Goal: Entertainment & Leisure: Consume media (video, audio)

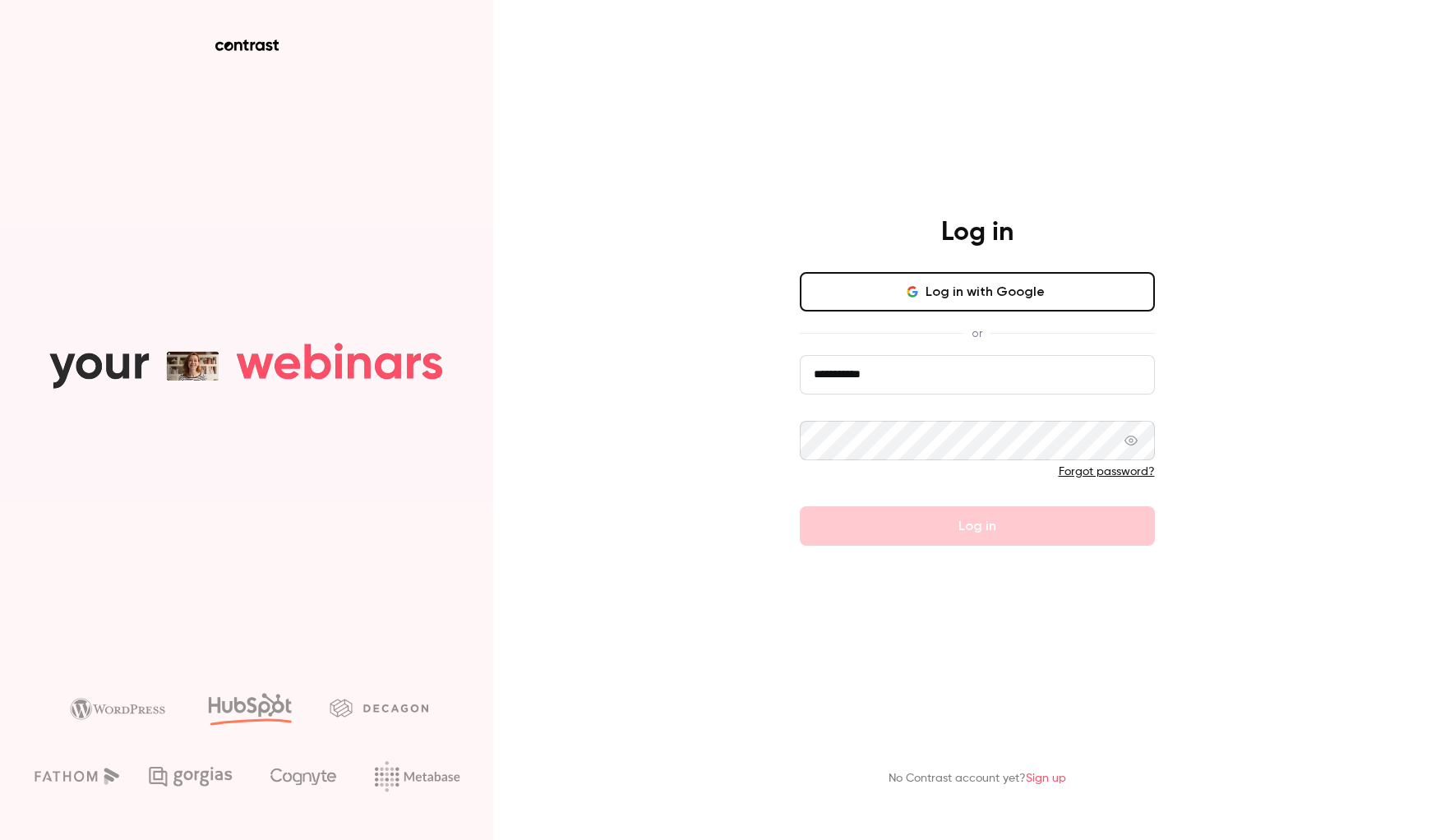
click at [1028, 369] on input "**********" at bounding box center [977, 374] width 355 height 39
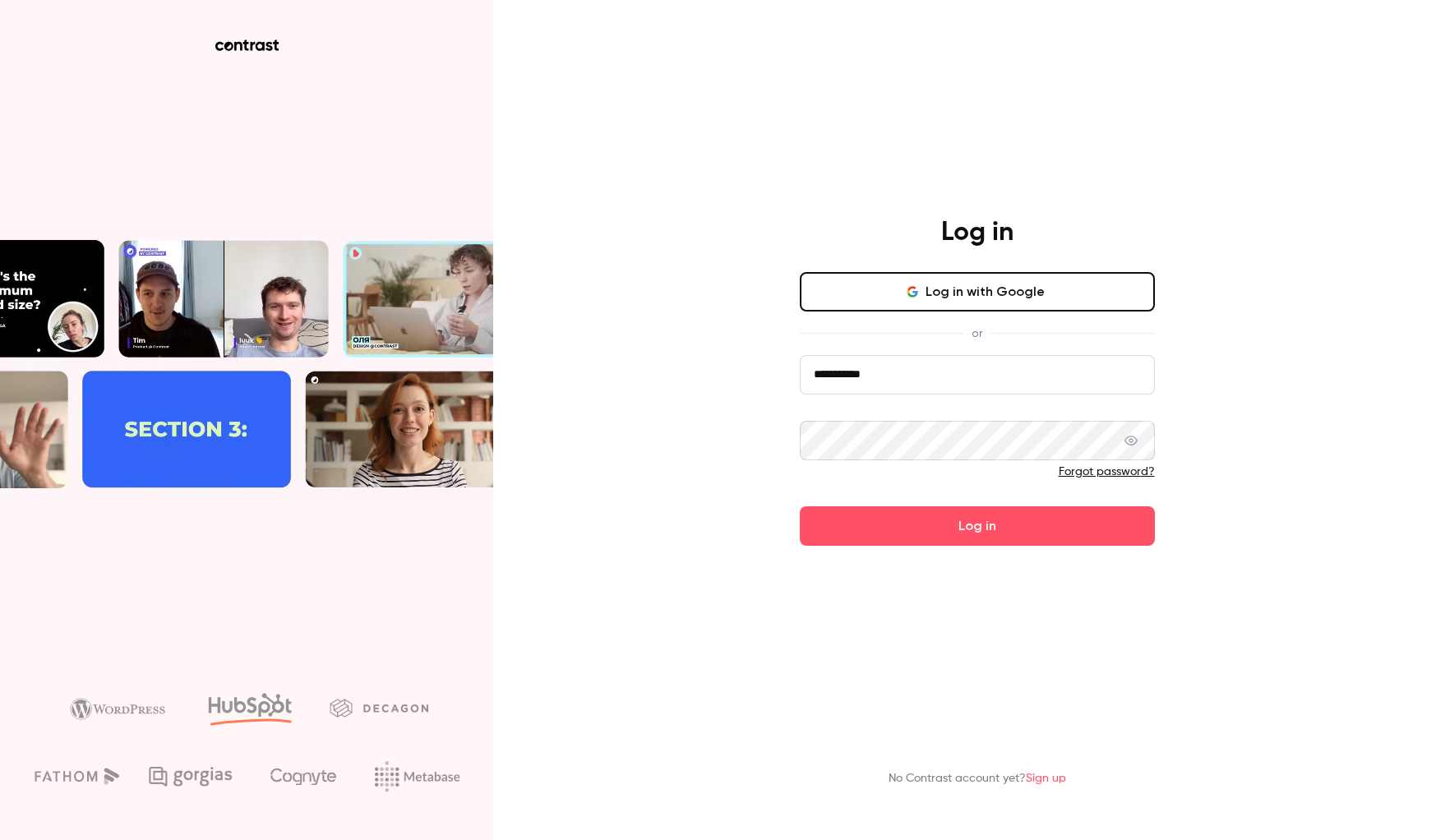
click at [1028, 369] on input "**********" at bounding box center [977, 374] width 355 height 39
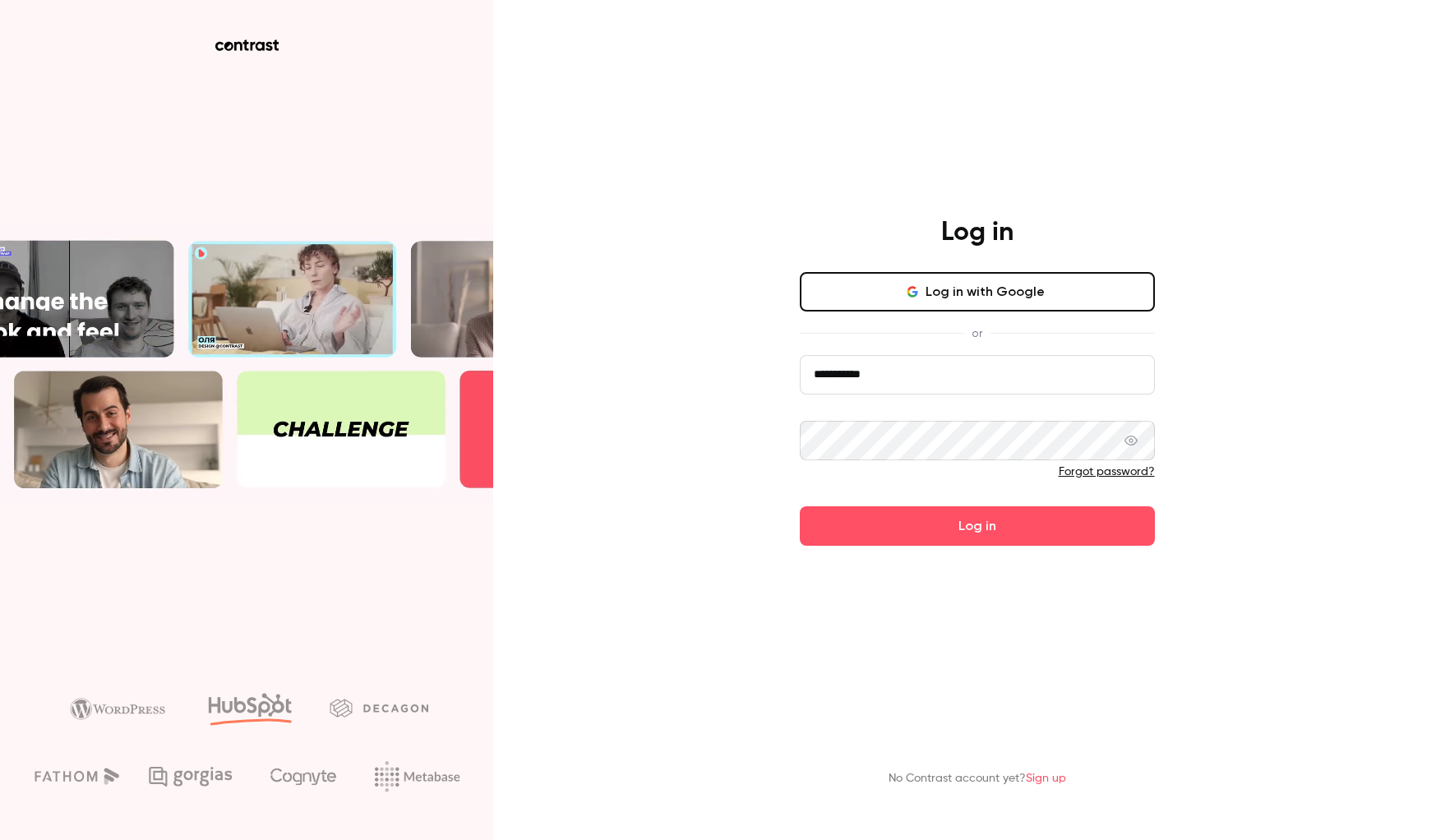
click at [1028, 369] on input "**********" at bounding box center [977, 374] width 355 height 39
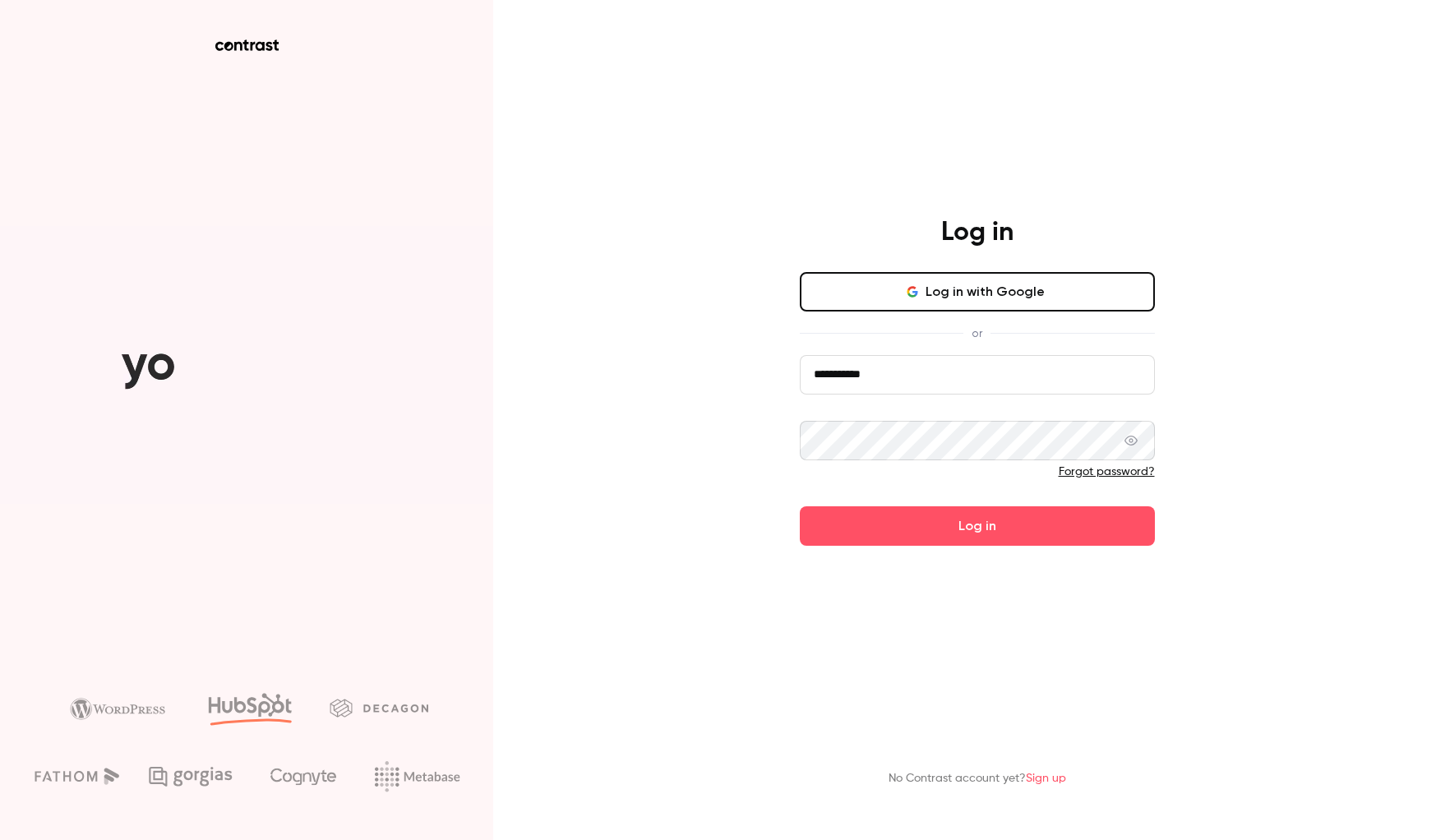
paste input "*********"
type input "**********"
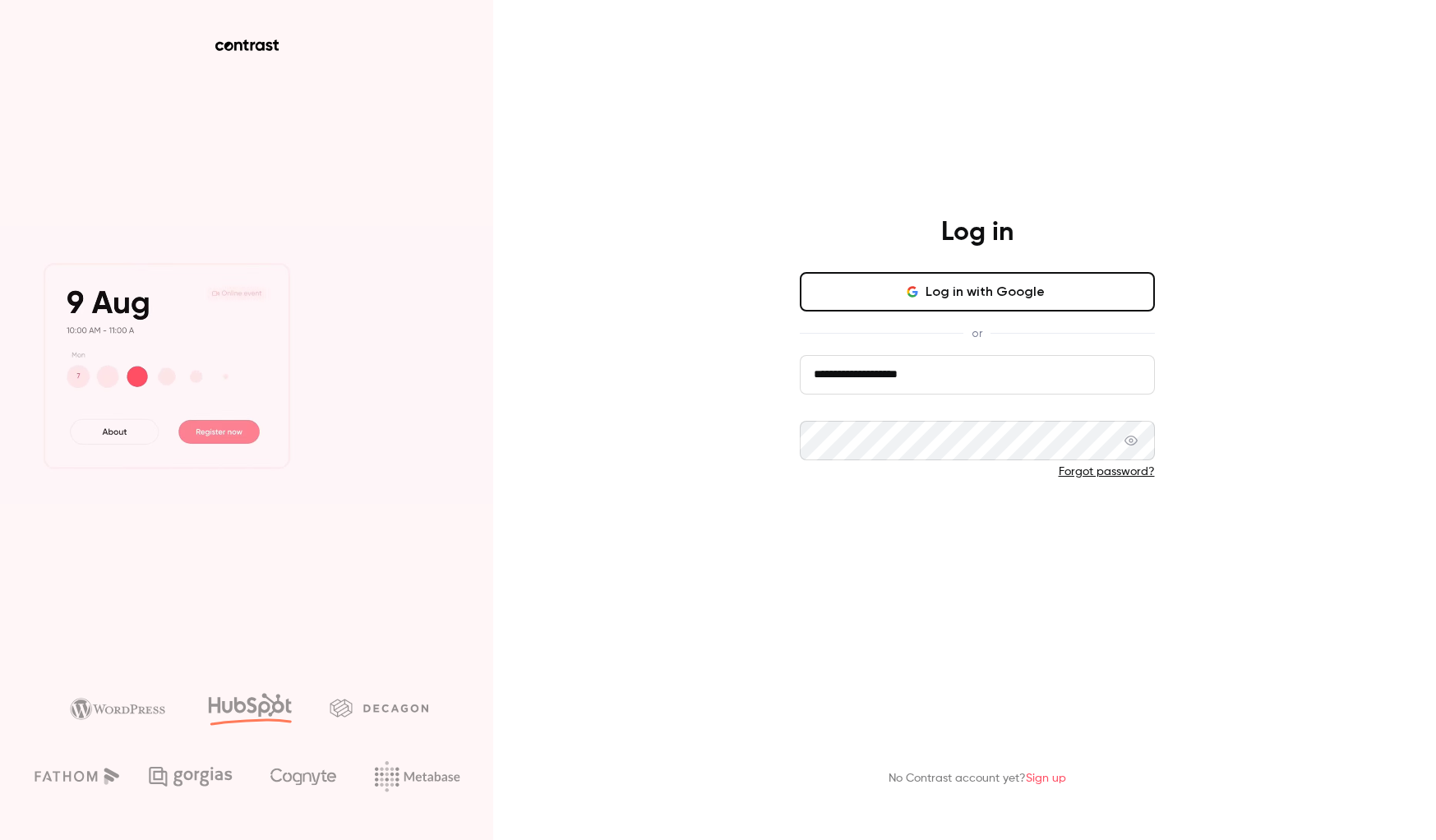
click at [846, 522] on button "Log in" at bounding box center [977, 525] width 355 height 39
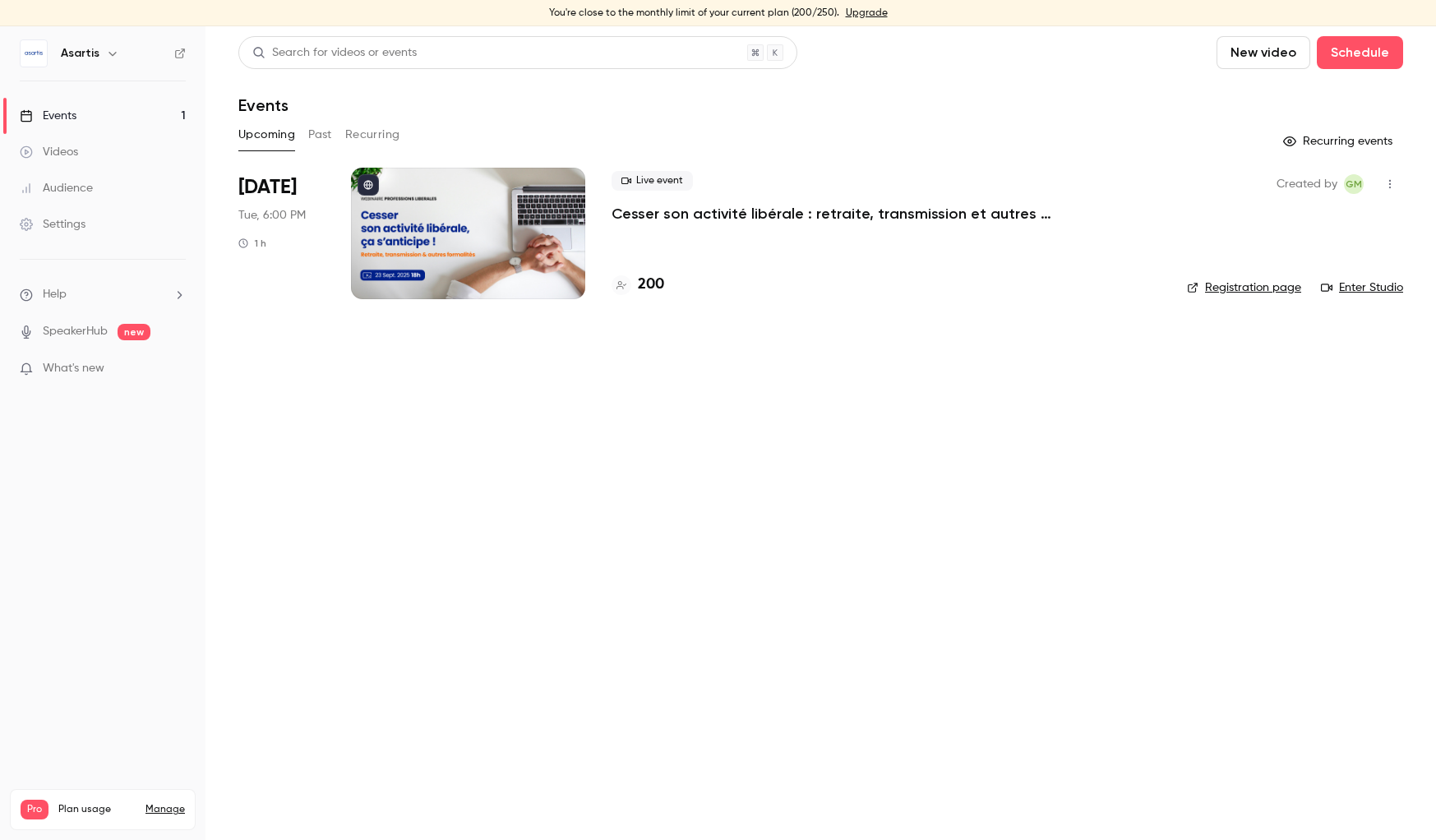
click at [1364, 287] on link "Enter Studio" at bounding box center [1362, 287] width 82 height 16
click at [75, 146] on div "Videos" at bounding box center [49, 152] width 58 height 16
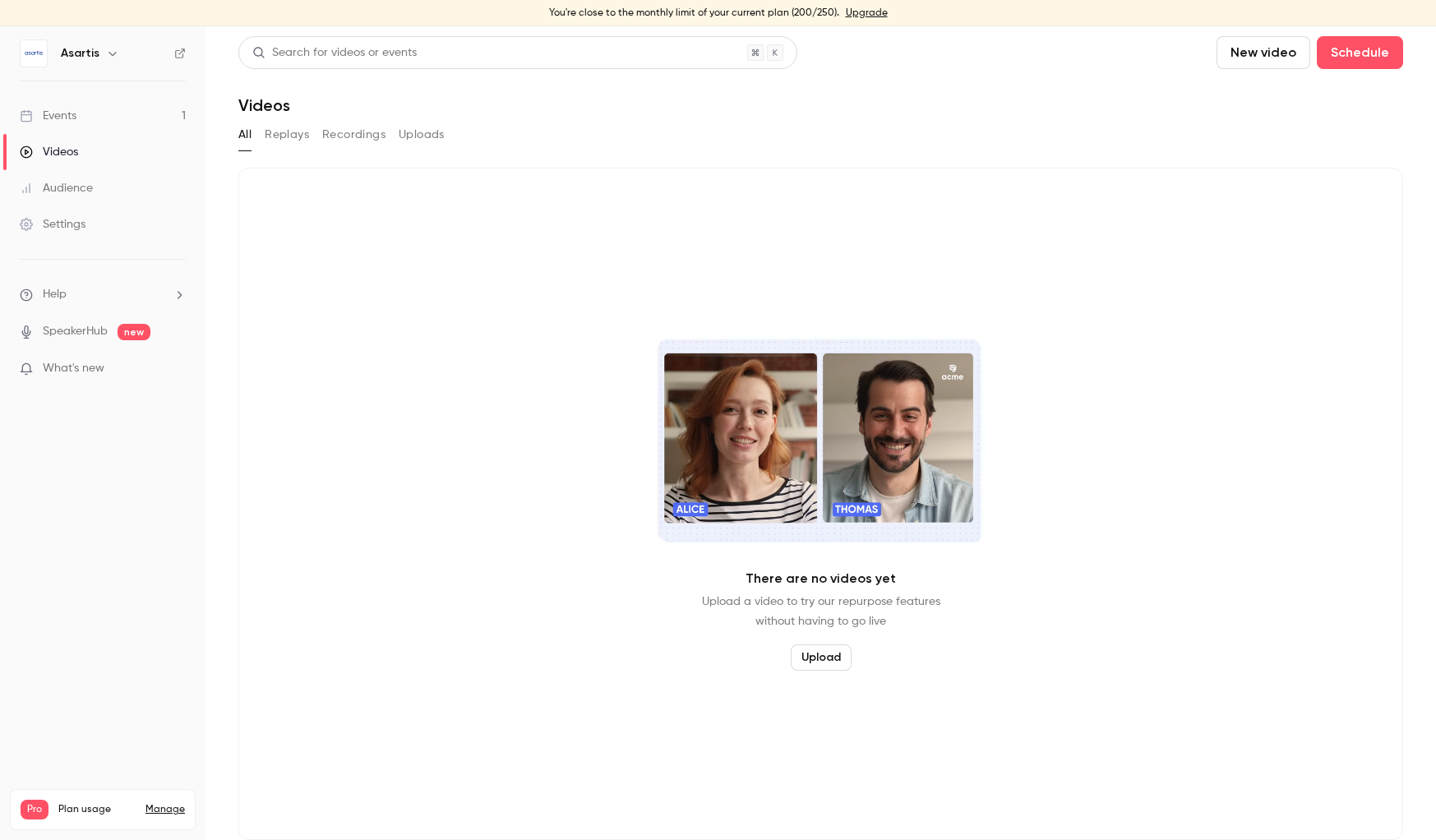
click at [1235, 57] on button "New video" at bounding box center [1264, 52] width 94 height 33
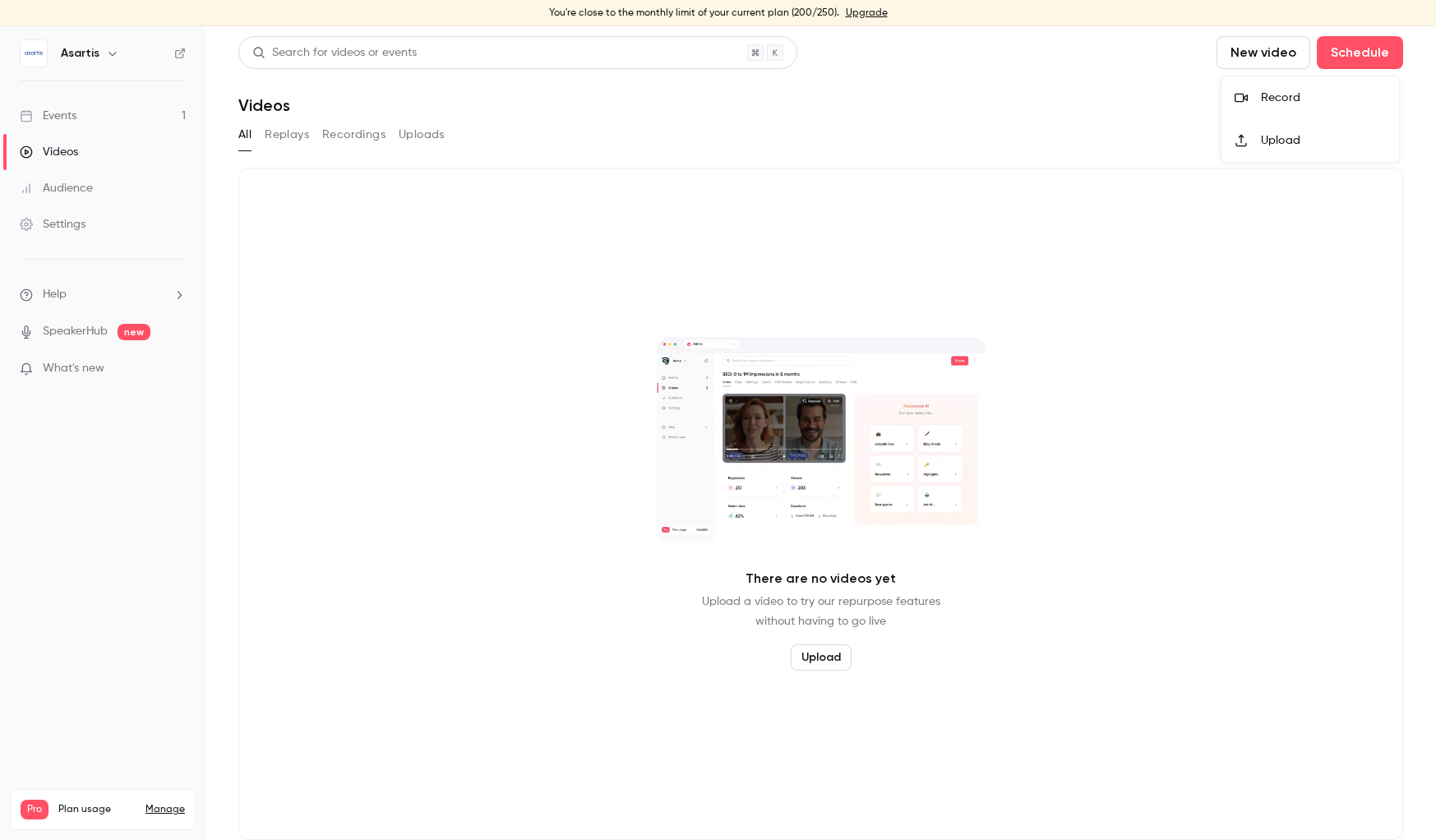
click at [1244, 97] on icon at bounding box center [1241, 98] width 13 height 9
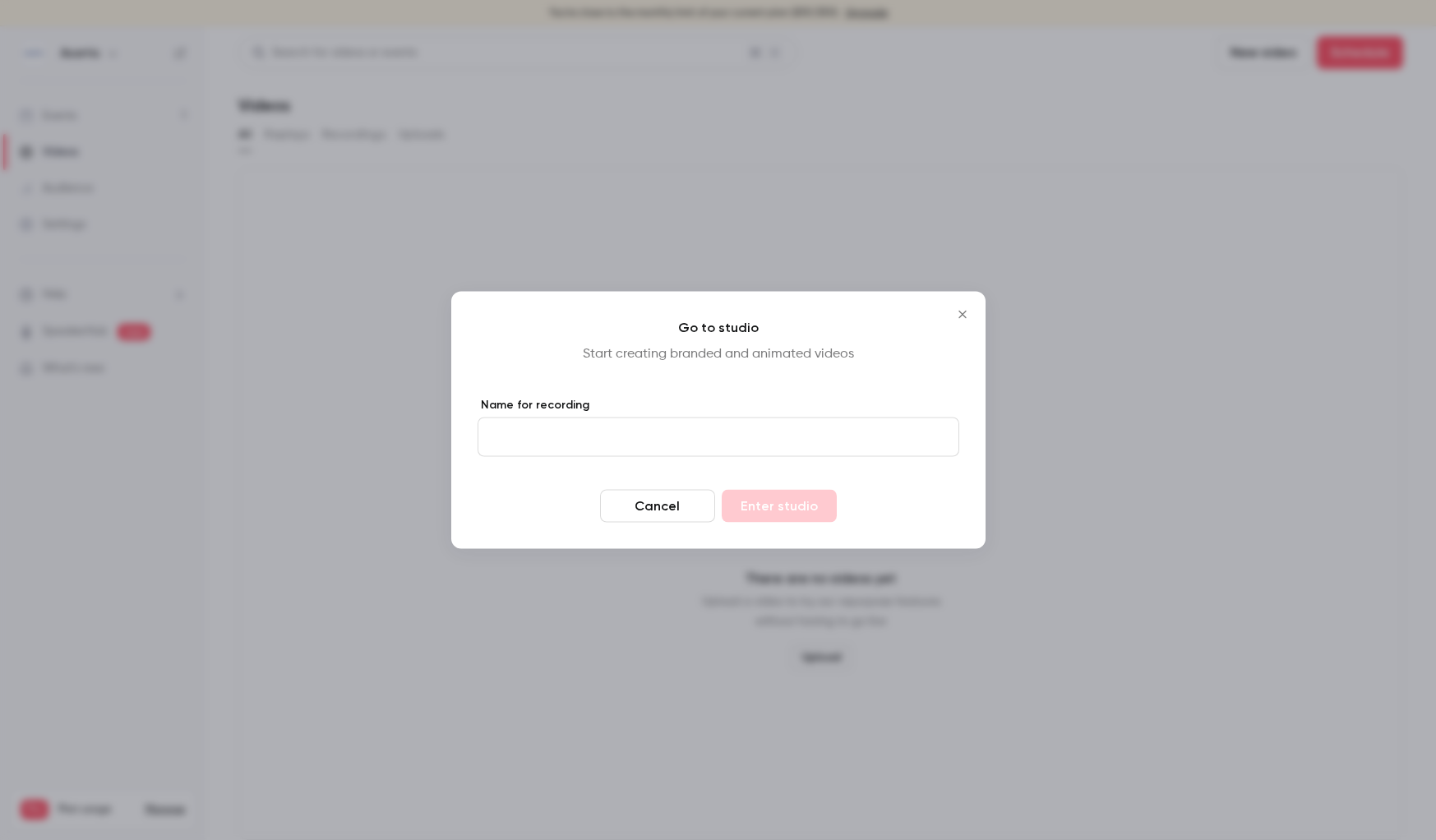
click at [842, 453] on input "Name for recording" at bounding box center [718, 437] width 482 height 39
type input "**********"
click at [722, 490] on button "Enter studio" at bounding box center [779, 506] width 115 height 33
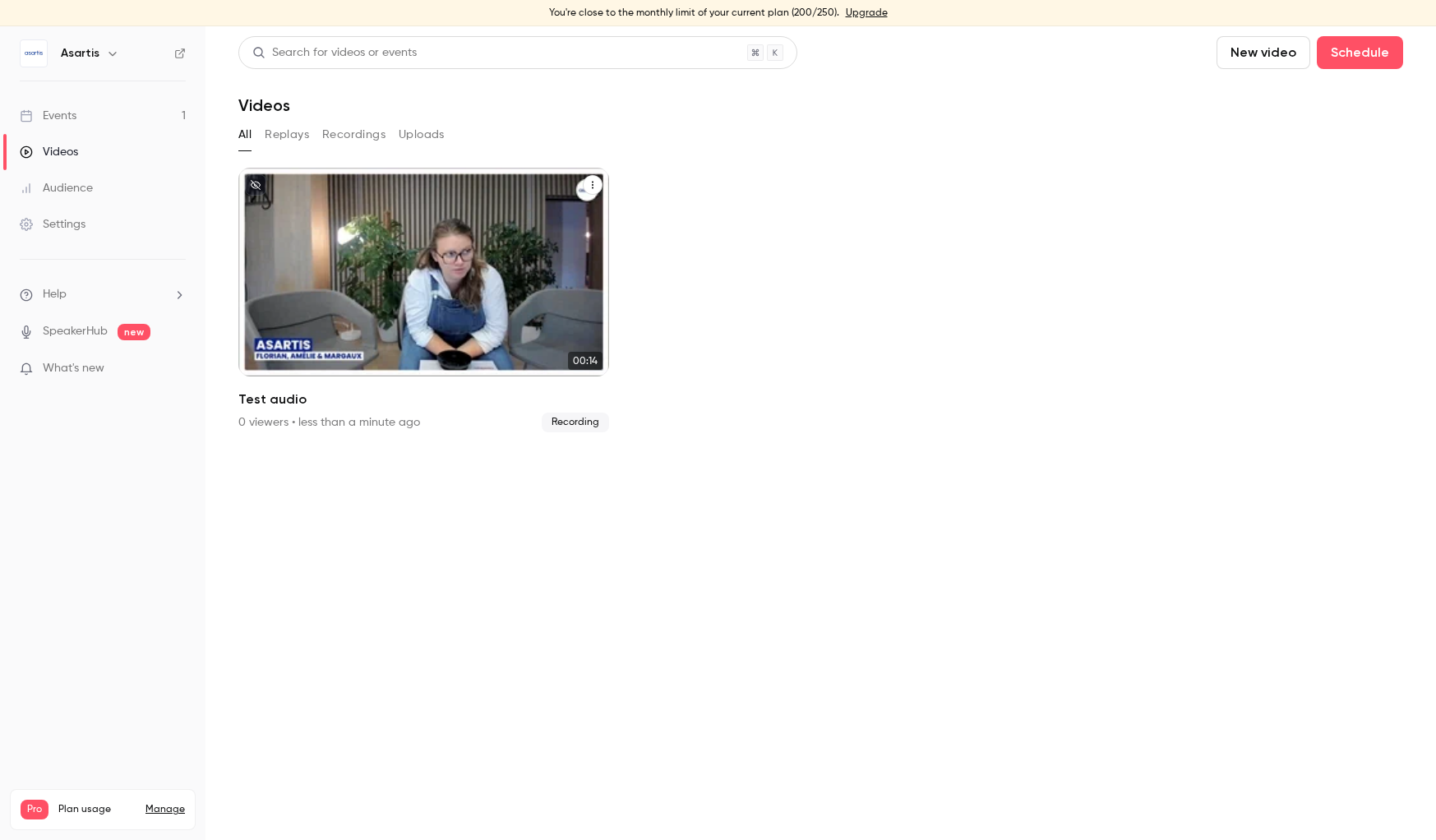
click at [367, 290] on div "Asartis [DATE] Test audio" at bounding box center [423, 272] width 371 height 209
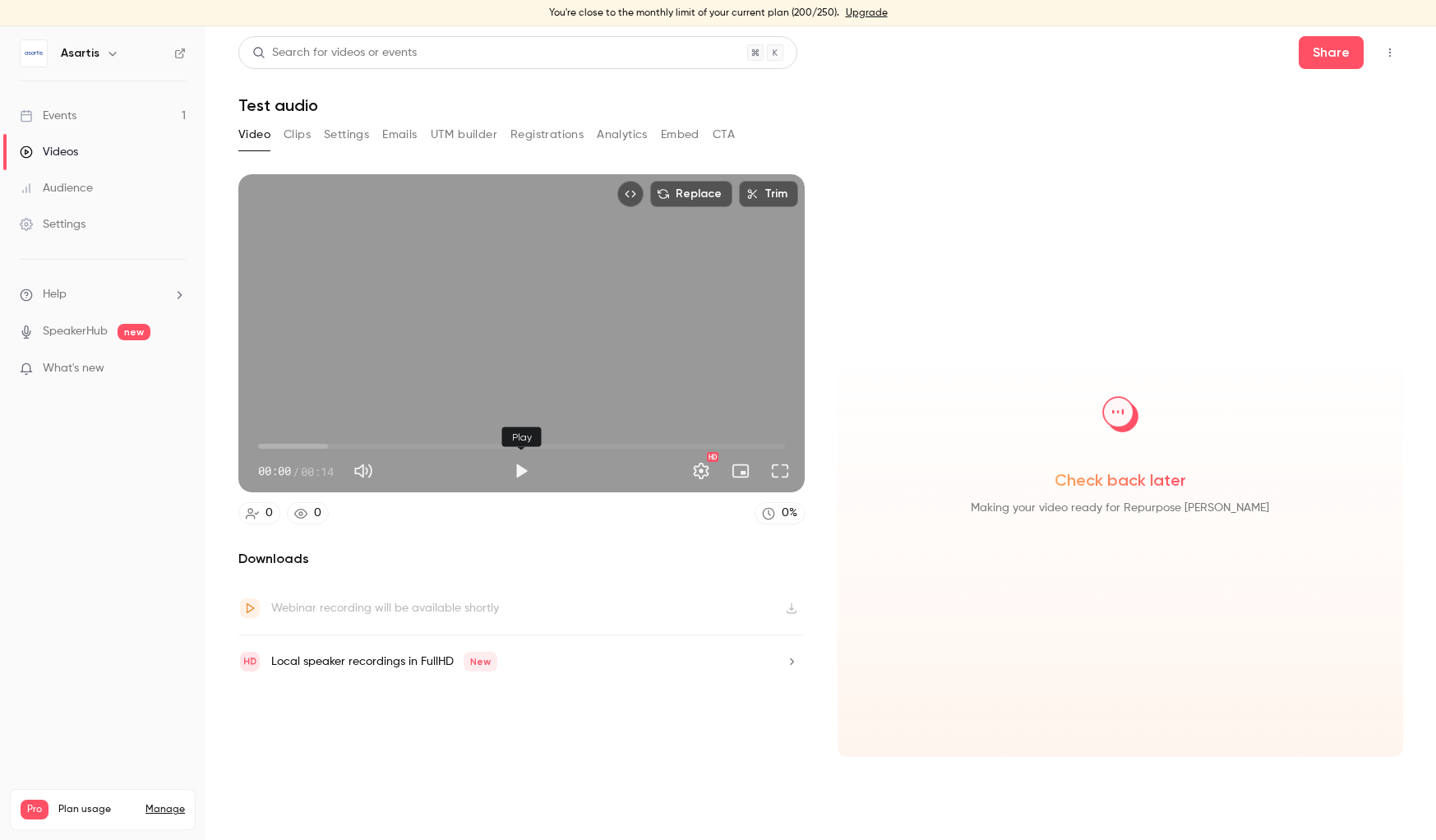
click at [518, 467] on button "Play" at bounding box center [521, 471] width 33 height 33
click at [523, 469] on button "Pause" at bounding box center [521, 471] width 33 height 33
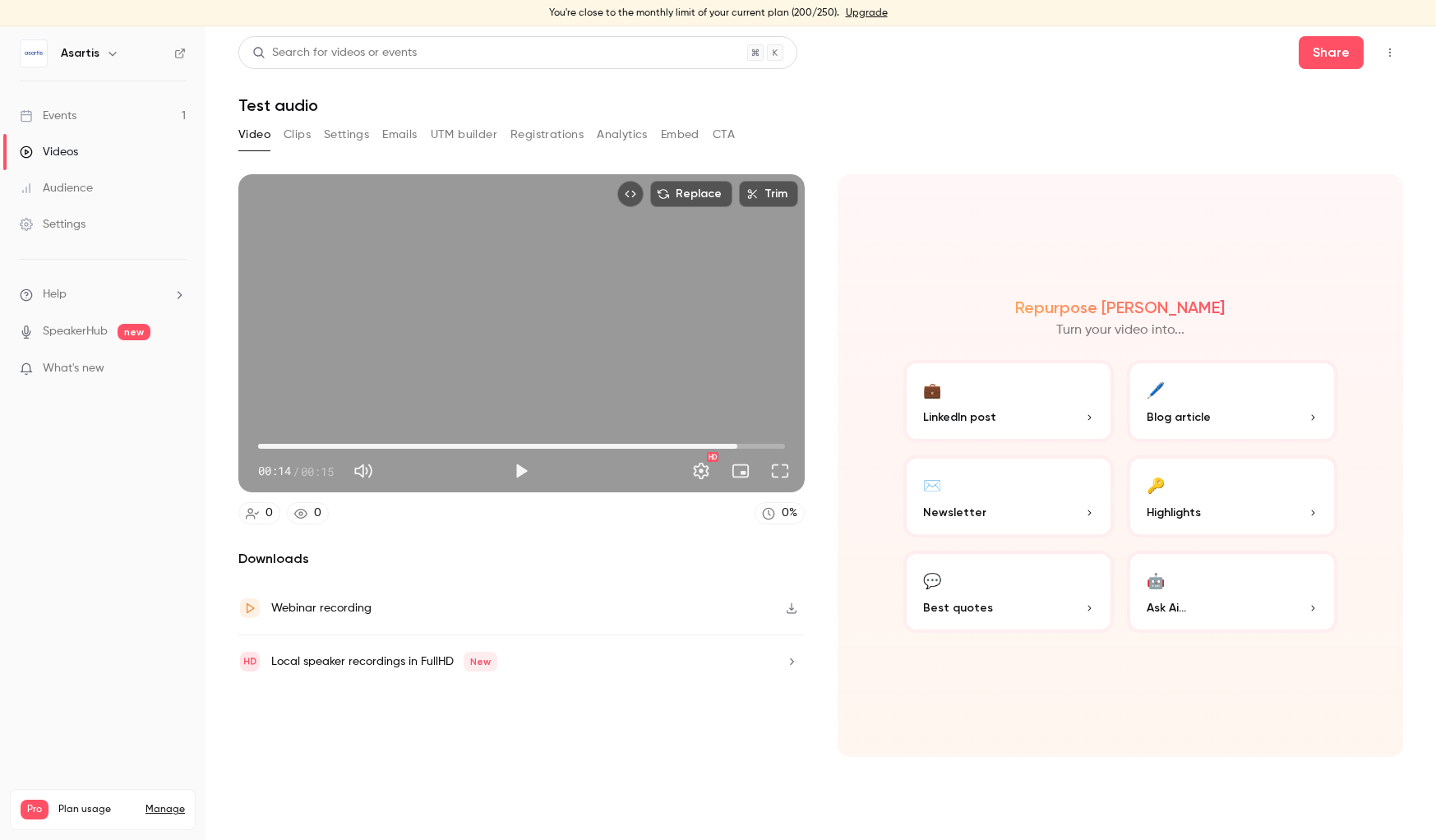
click at [445, 443] on span "00:14" at bounding box center [522, 446] width 527 height 26
click at [526, 467] on button "Play" at bounding box center [521, 471] width 33 height 33
click at [520, 468] on button "Pause" at bounding box center [521, 471] width 33 height 33
type input "**"
drag, startPoint x: 73, startPoint y: 160, endPoint x: 197, endPoint y: 174, distance: 124.8
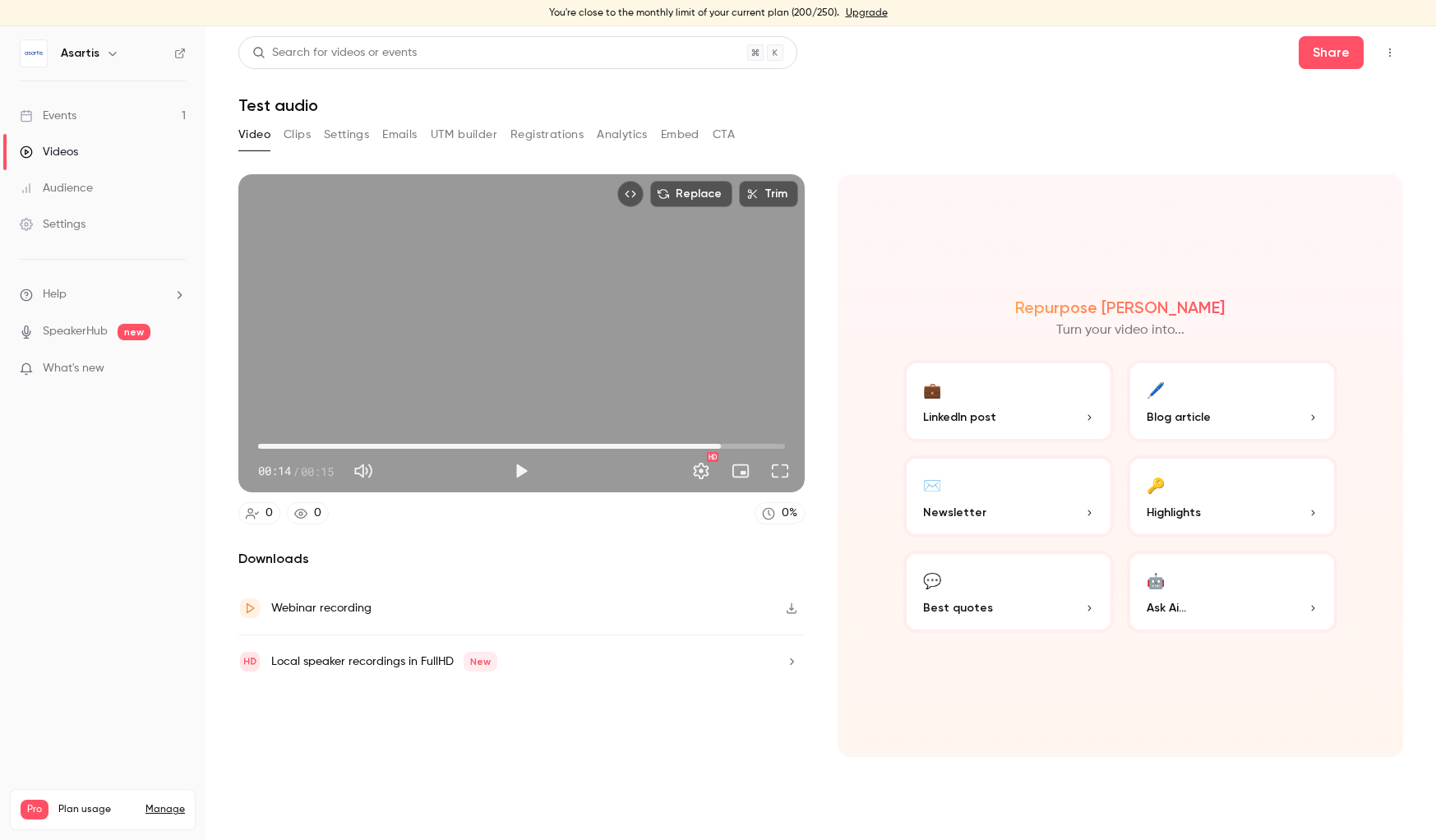
click at [73, 160] on link "Videos" at bounding box center [102, 152] width 206 height 36
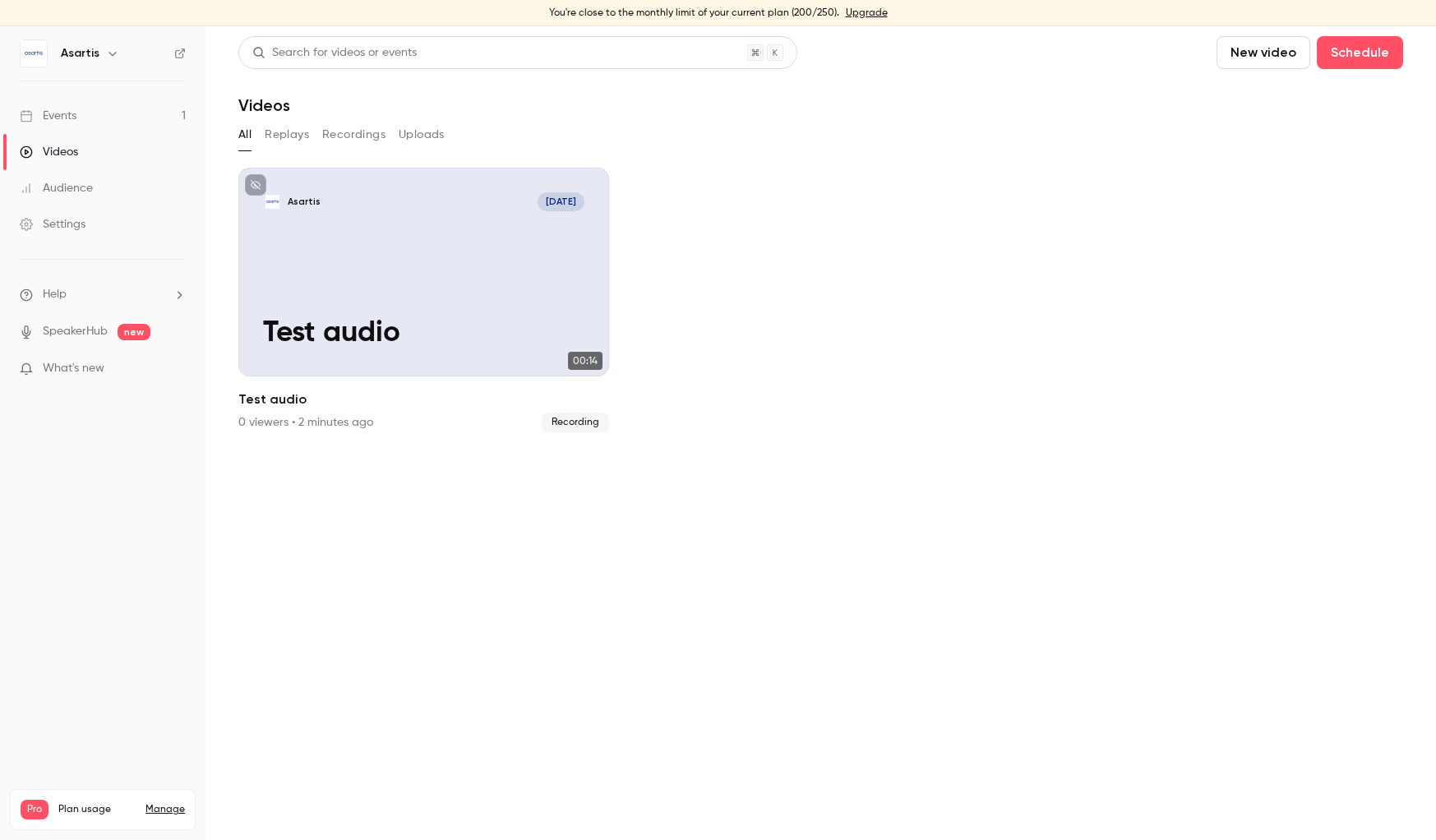
click at [1253, 55] on button "New video" at bounding box center [1264, 52] width 94 height 33
click at [1288, 101] on div "Record" at bounding box center [1323, 97] width 125 height 16
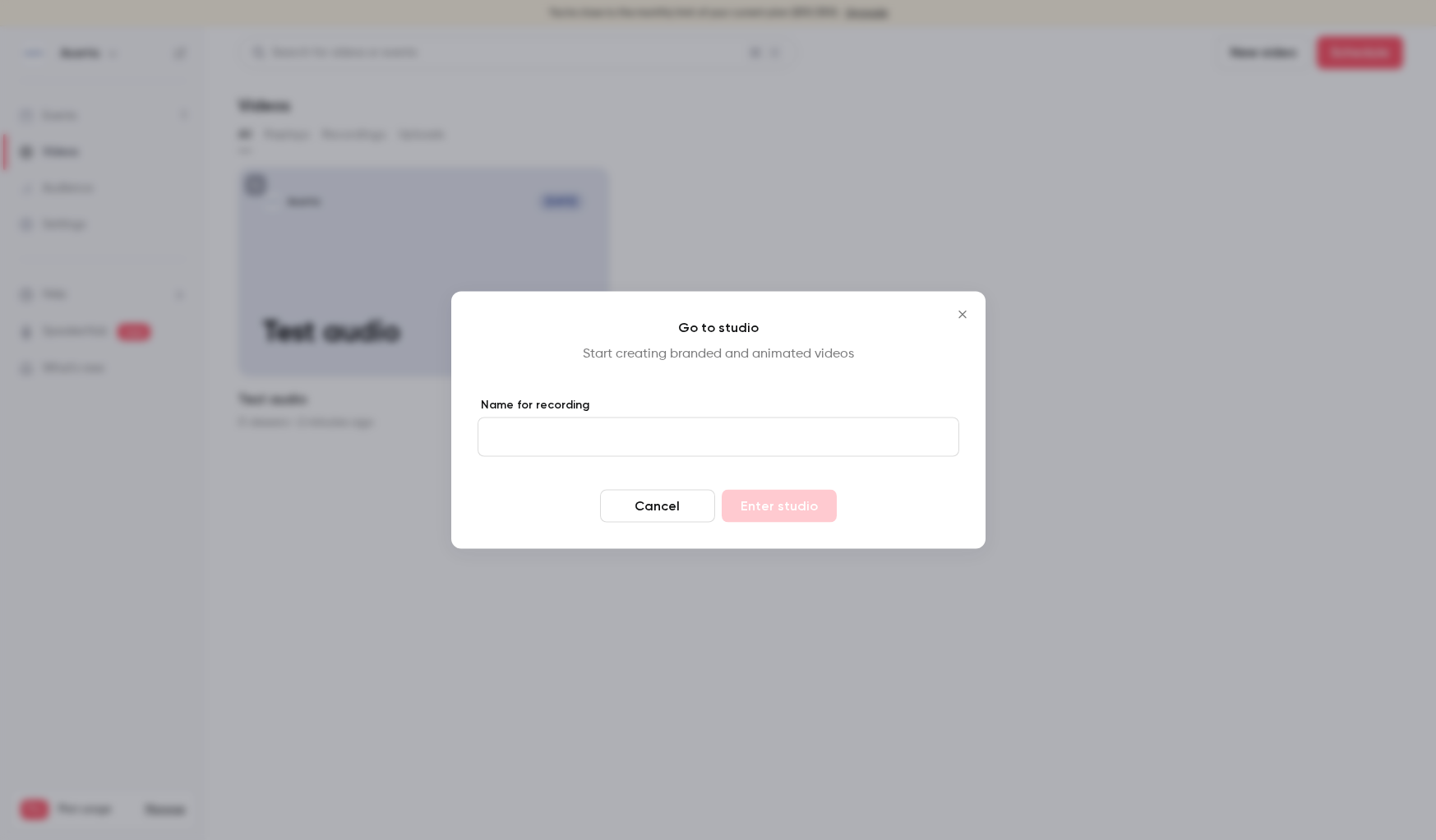
click at [622, 443] on input "Name for recording" at bounding box center [718, 437] width 482 height 39
type input "*********"
click at [722, 490] on button "Enter studio" at bounding box center [779, 506] width 115 height 33
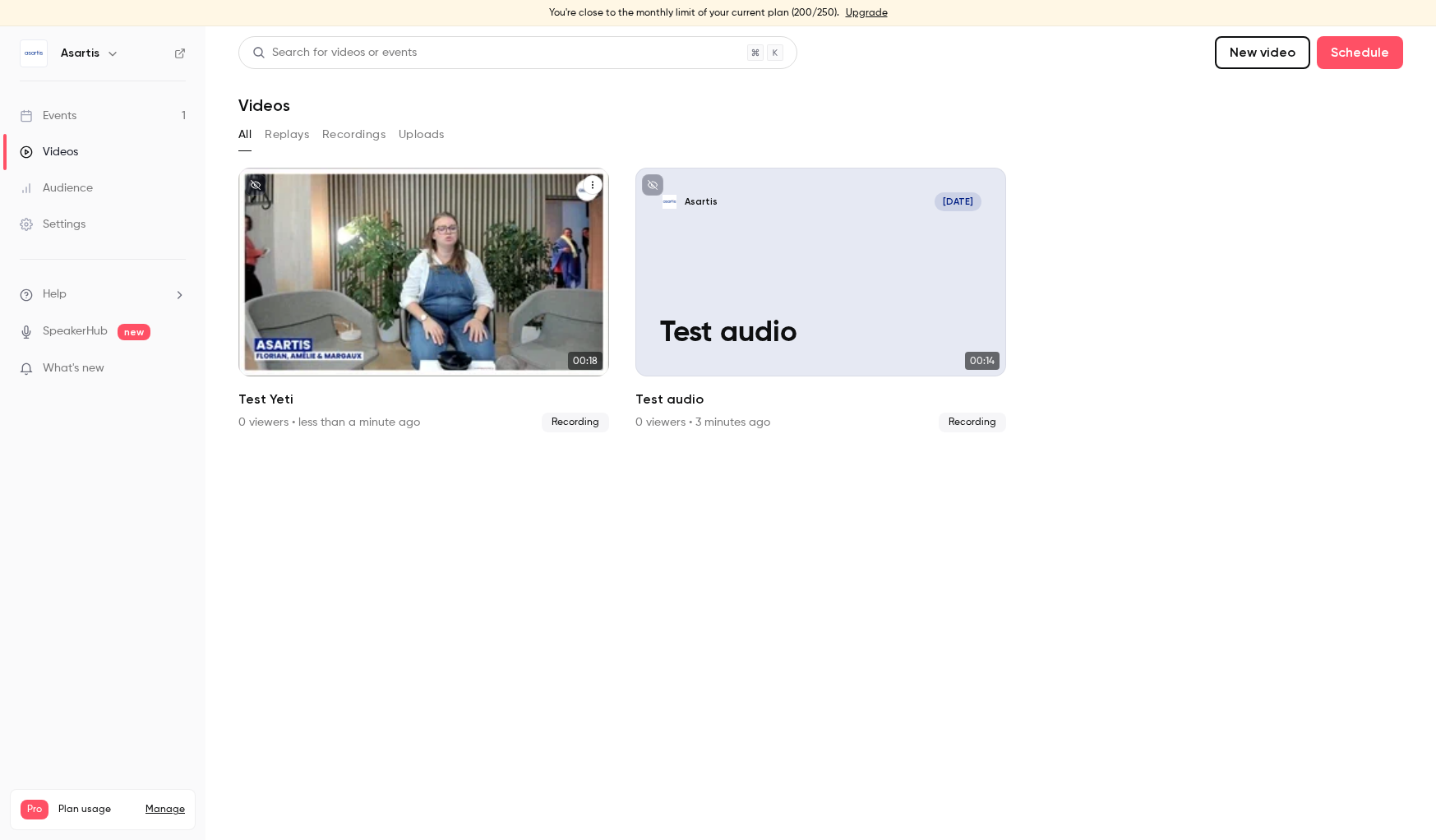
click at [447, 267] on div "Asartis [DATE] Test Yeti" at bounding box center [423, 272] width 371 height 209
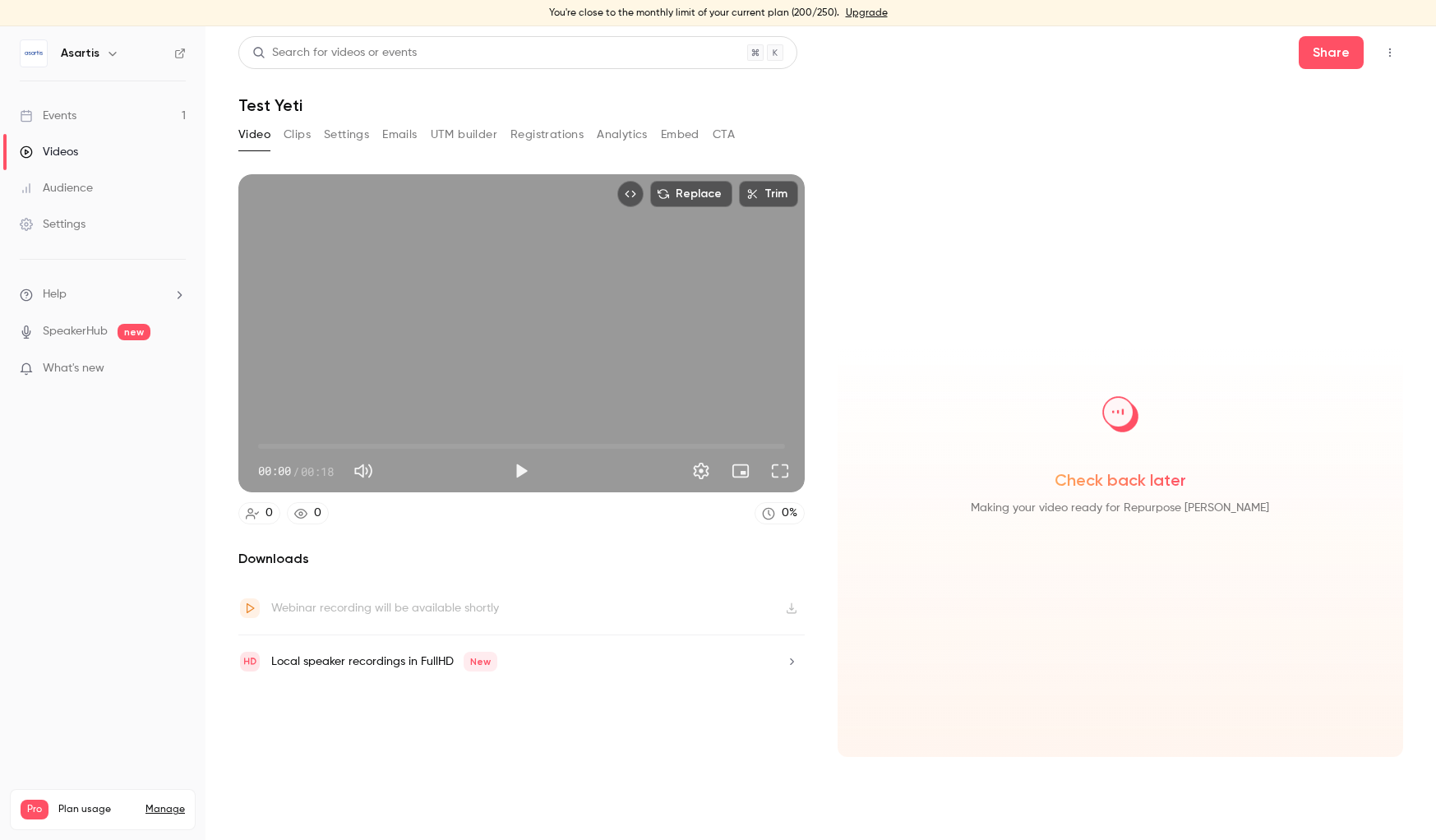
click at [515, 470] on button "Play" at bounding box center [521, 471] width 33 height 33
click at [349, 447] on span "00:03" at bounding box center [522, 446] width 527 height 26
click at [491, 442] on span "00:06" at bounding box center [522, 446] width 527 height 26
click at [527, 440] on span "00:09" at bounding box center [522, 446] width 527 height 26
click at [562, 441] on span "00:11" at bounding box center [522, 446] width 527 height 26
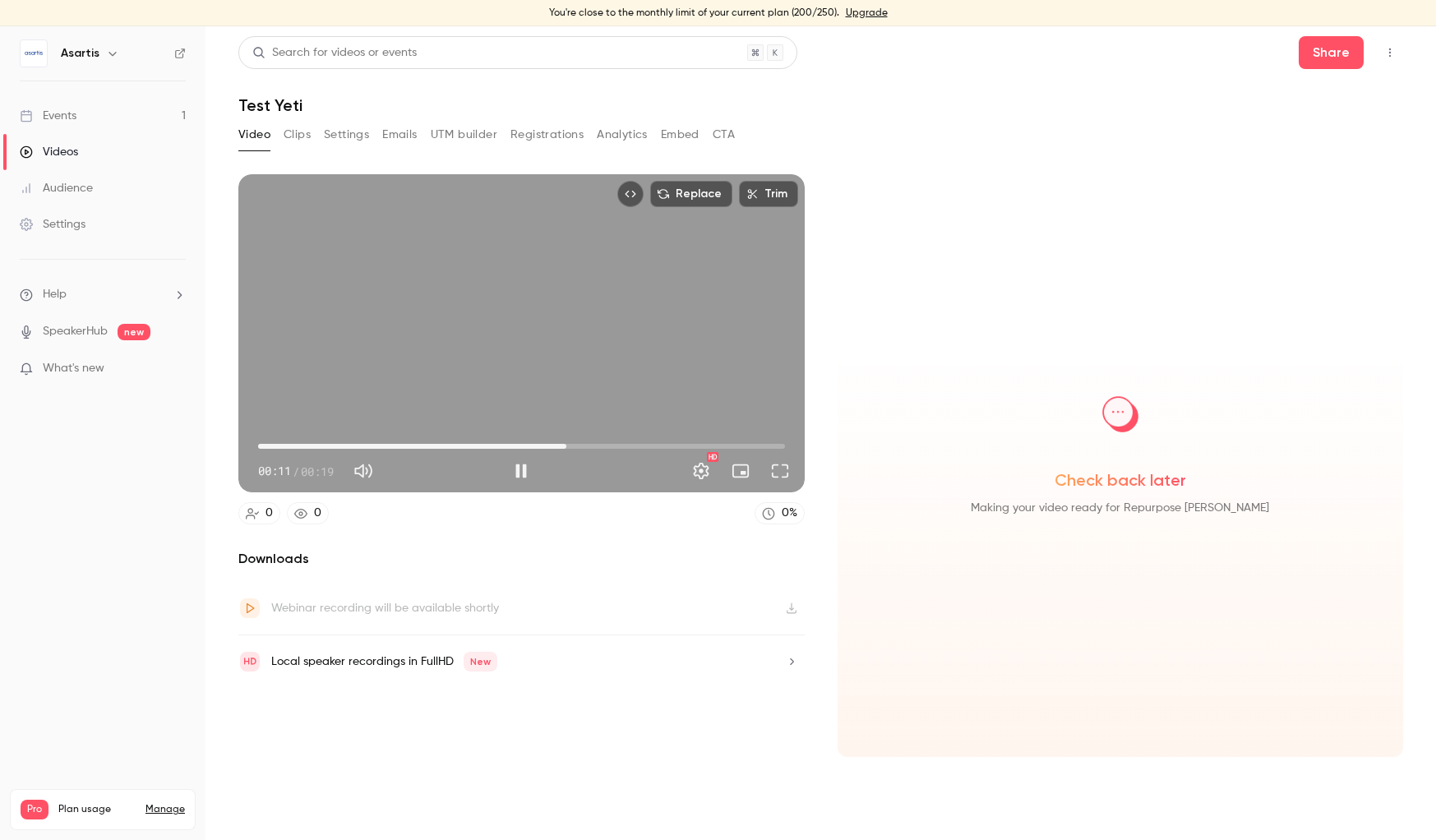
drag, startPoint x: 614, startPoint y: 443, endPoint x: 643, endPoint y: 442, distance: 29.0
click at [614, 443] on span "00:11" at bounding box center [522, 446] width 527 height 26
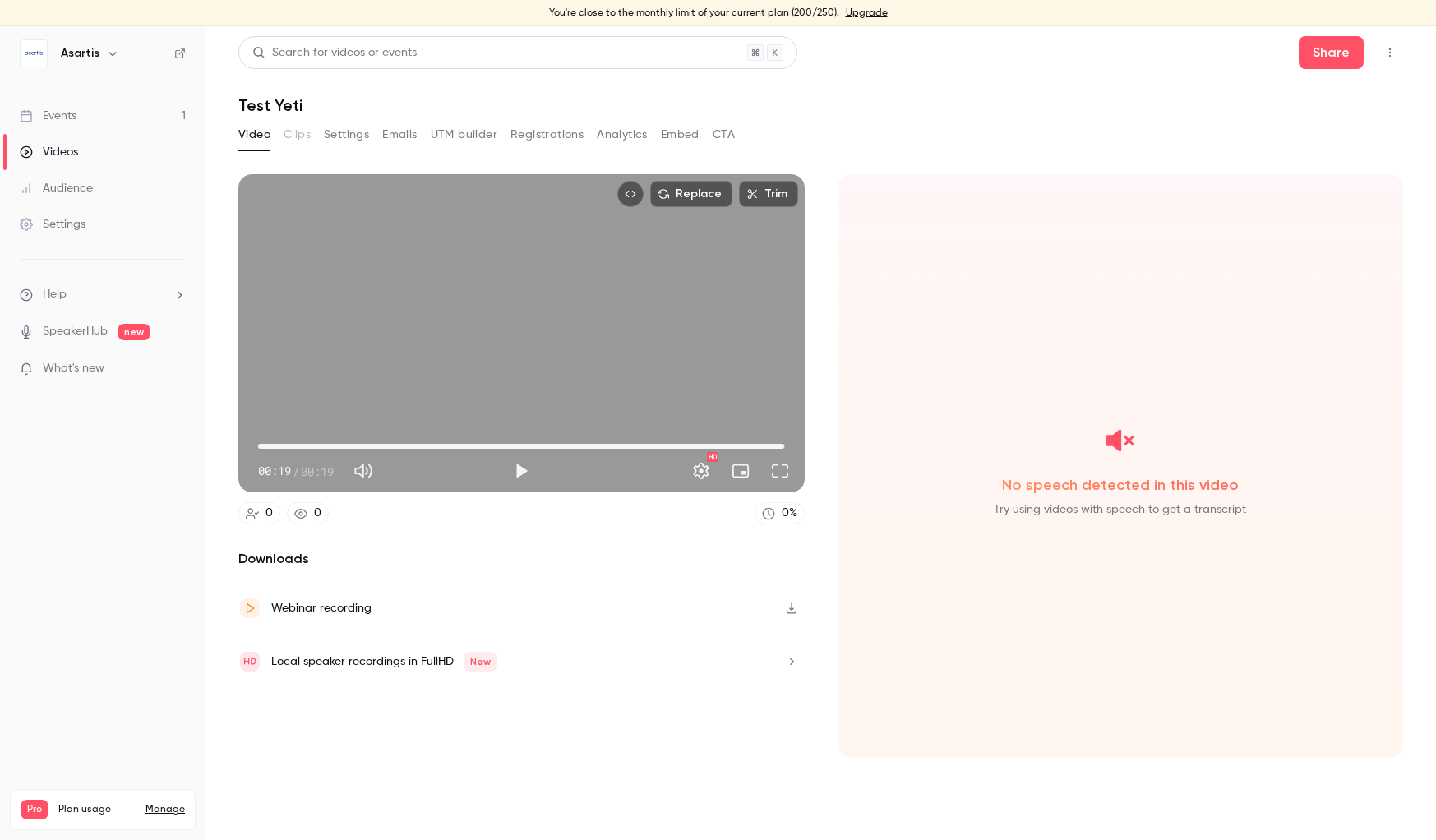
click at [460, 443] on span "00:19" at bounding box center [522, 446] width 527 height 26
click at [513, 464] on button "Play" at bounding box center [521, 471] width 33 height 33
click at [514, 466] on button "Pause" at bounding box center [521, 471] width 33 height 33
type input "***"
click at [68, 161] on link "Videos" at bounding box center [102, 152] width 206 height 36
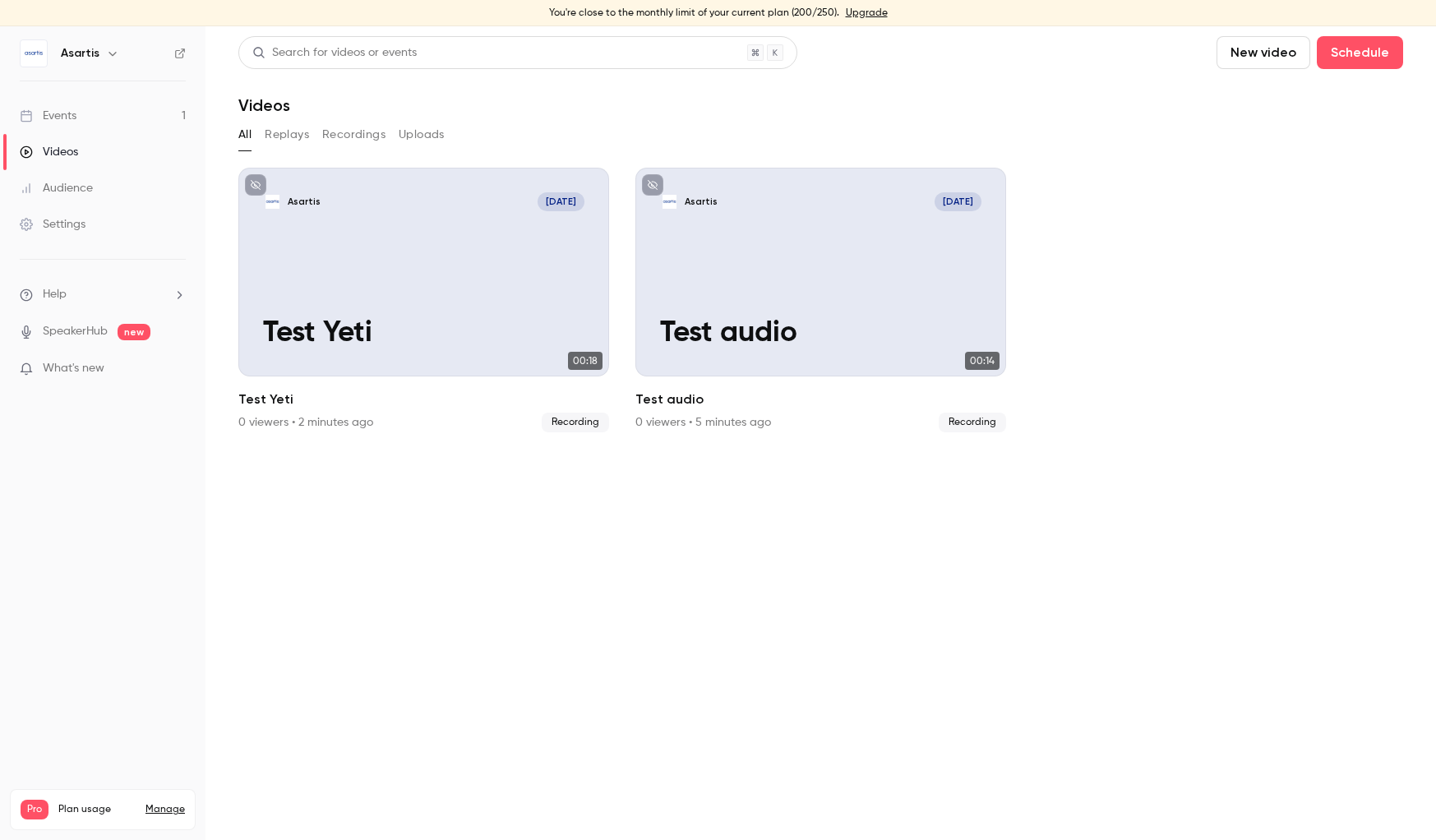
click at [1245, 58] on button "New video" at bounding box center [1264, 52] width 94 height 33
click at [1264, 107] on li "Record" at bounding box center [1311, 98] width 177 height 43
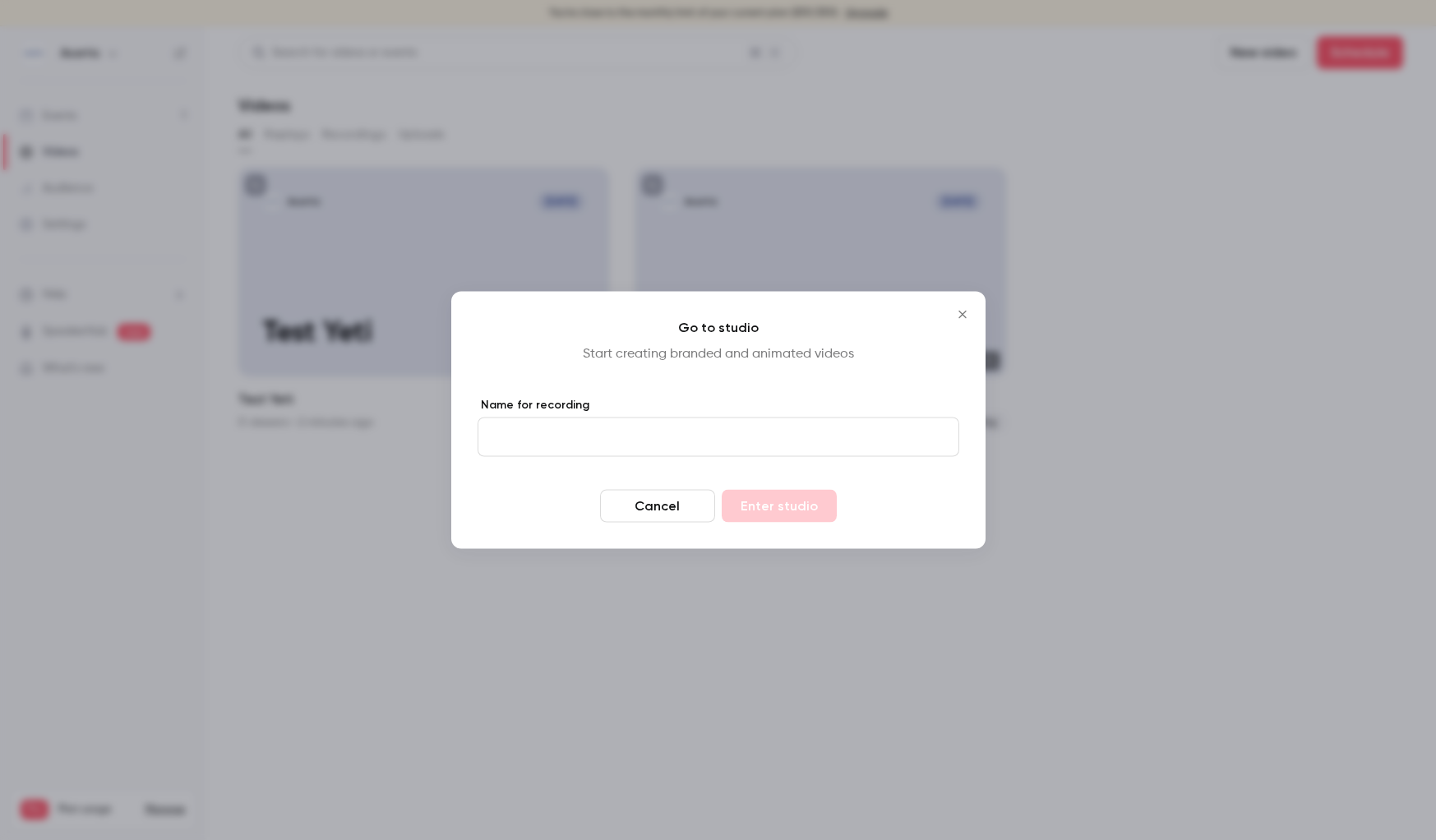
click at [694, 433] on input "Name for recording" at bounding box center [718, 437] width 482 height 39
type input "**********"
click at [722, 490] on button "Enter studio" at bounding box center [779, 506] width 115 height 33
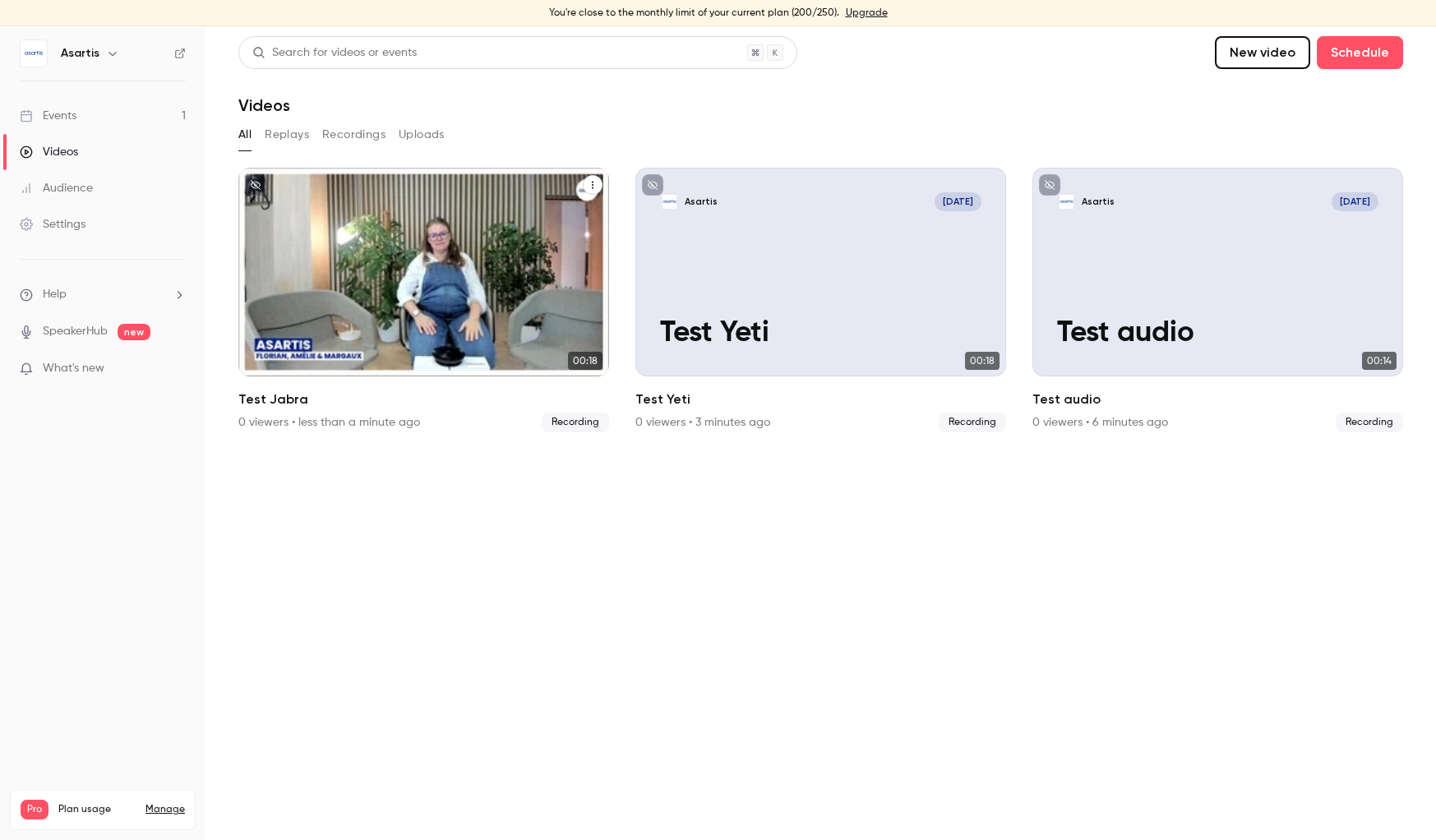
click at [392, 267] on div "Asartis [DATE] Test Jabra" at bounding box center [423, 272] width 371 height 209
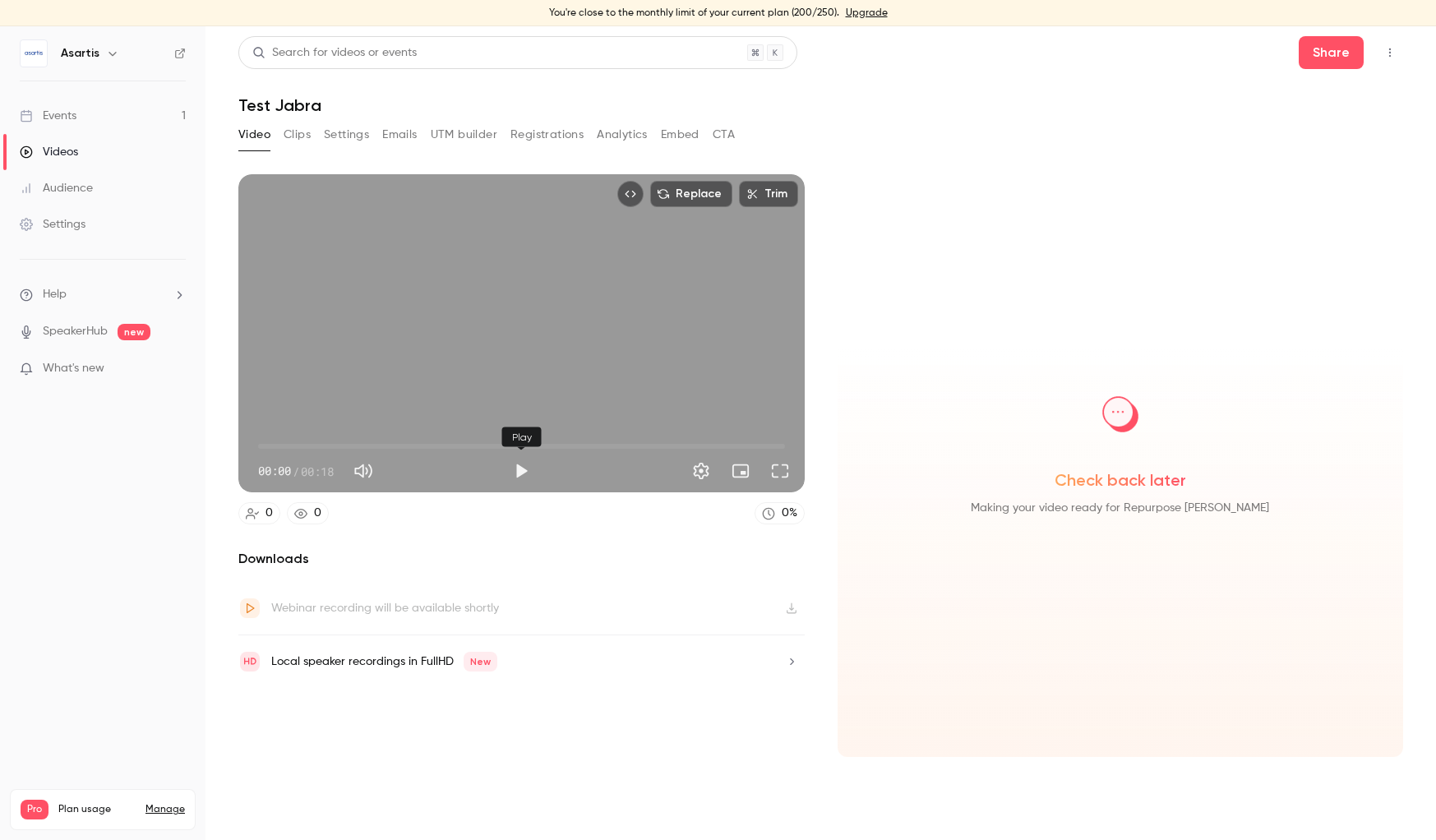
click at [520, 461] on button "Play" at bounding box center [521, 471] width 33 height 33
drag, startPoint x: 450, startPoint y: 443, endPoint x: 323, endPoint y: 443, distance: 127.0
click at [323, 443] on span "00:02" at bounding box center [522, 446] width 527 height 26
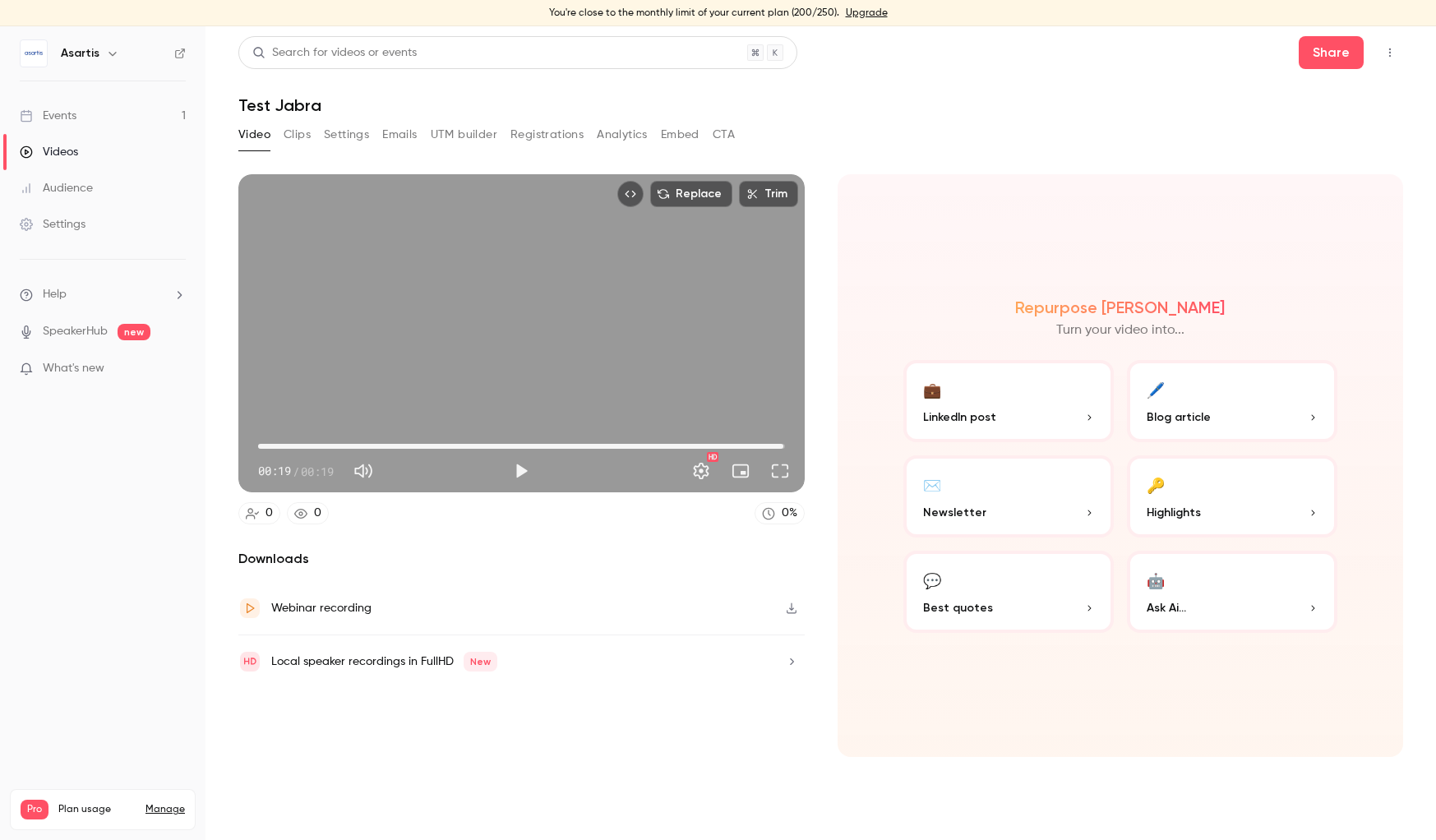
click at [319, 447] on span "00:19" at bounding box center [522, 446] width 527 height 26
click at [520, 475] on button "Play" at bounding box center [521, 471] width 33 height 33
click at [282, 447] on span "00:06" at bounding box center [522, 446] width 527 height 26
click at [265, 447] on span "00:01" at bounding box center [522, 446] width 527 height 26
click at [264, 449] on span "00:11" at bounding box center [522, 446] width 527 height 26
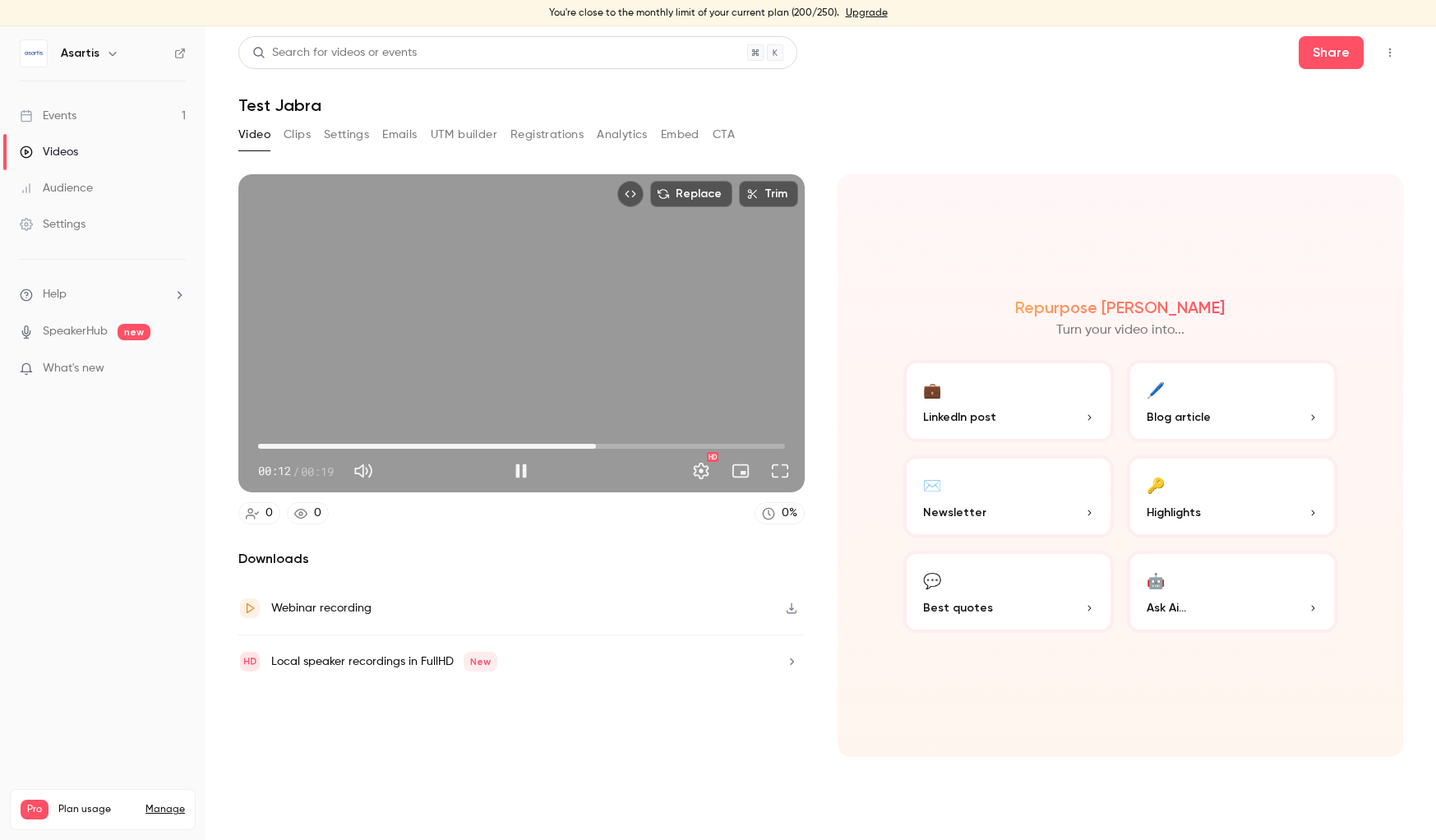
click at [518, 467] on button "Pause" at bounding box center [521, 471] width 33 height 33
type input "****"
